Goal: Task Accomplishment & Management: Manage account settings

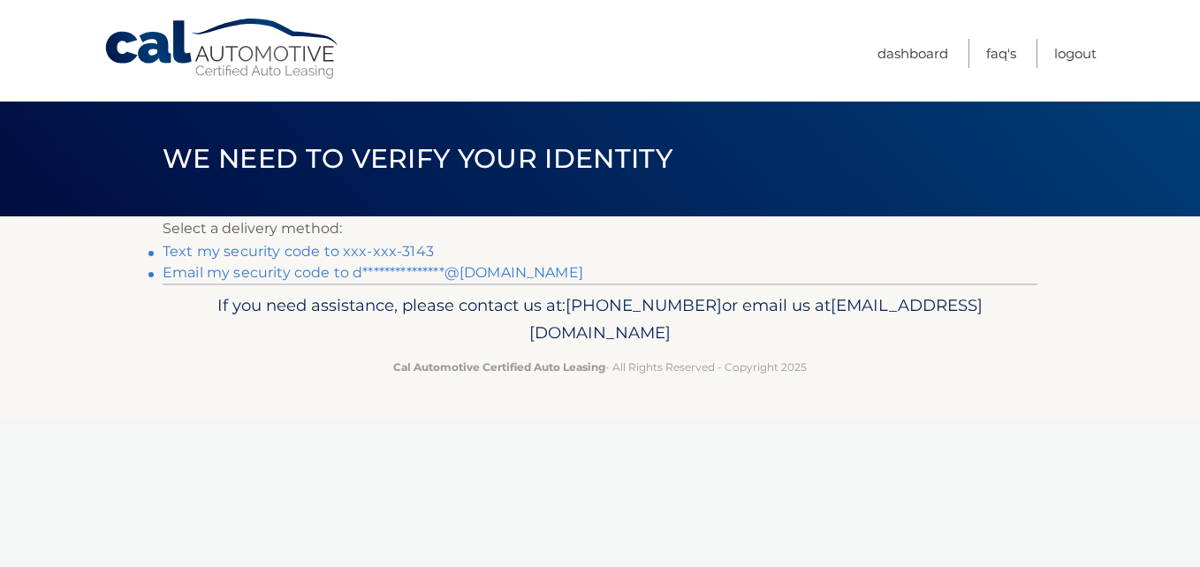
click at [362, 249] on link "Text my security code to xxx-xxx-3143" at bounding box center [298, 251] width 271 height 17
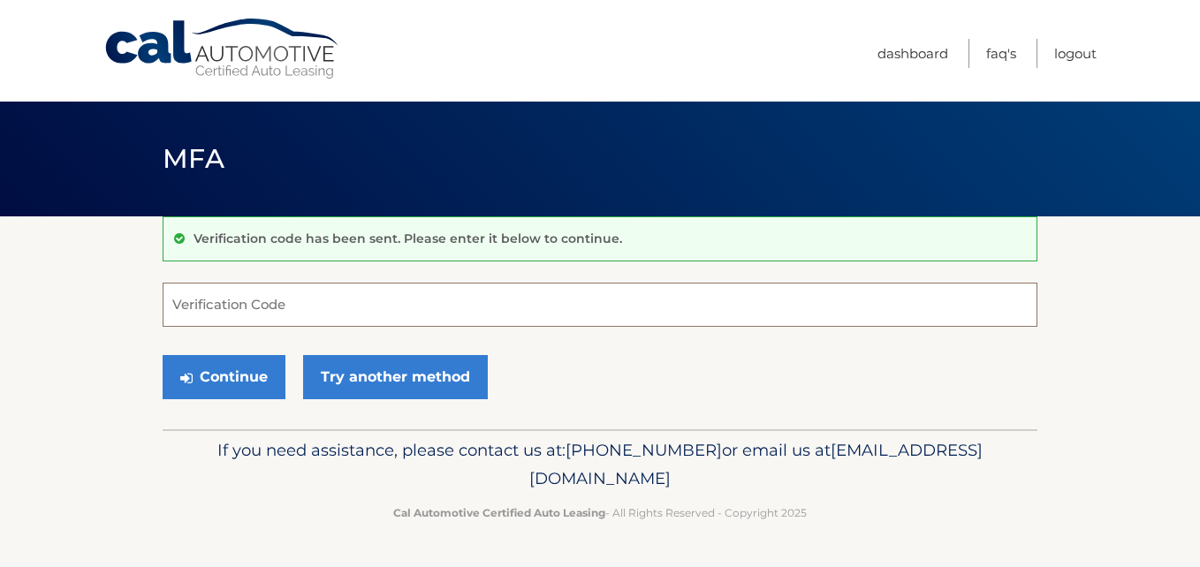
click at [345, 295] on input "Verification Code" at bounding box center [600, 305] width 875 height 44
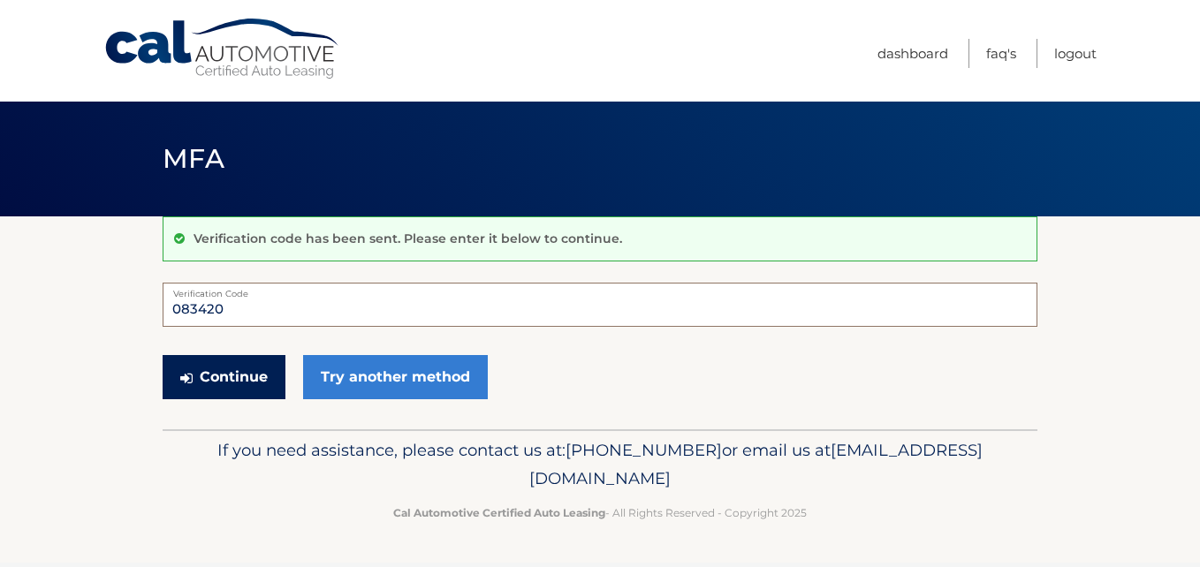
type input "083420"
click at [235, 383] on button "Continue" at bounding box center [224, 377] width 123 height 44
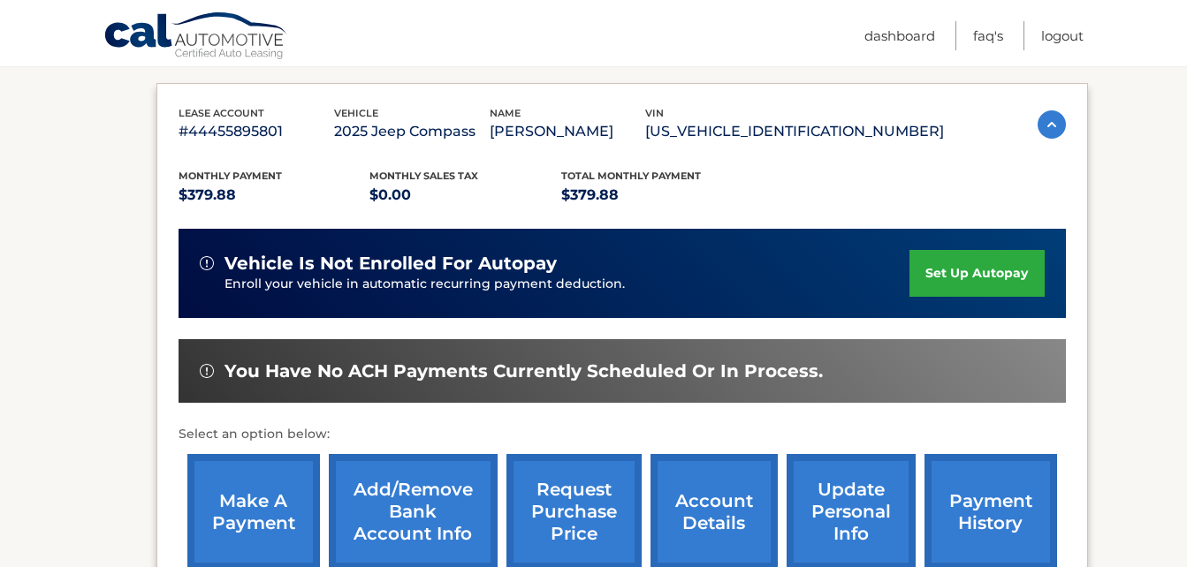
scroll to position [275, 0]
